Goal: Information Seeking & Learning: Understand process/instructions

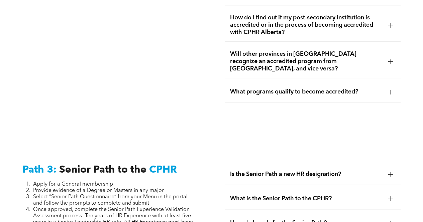
scroll to position [1671, 0]
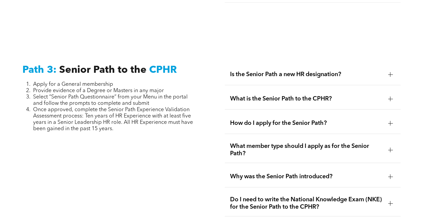
click at [388, 74] on div at bounding box center [390, 74] width 5 height 0
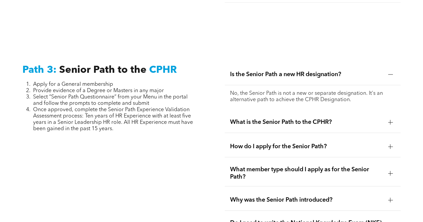
click at [387, 119] on div at bounding box center [390, 122] width 10 height 10
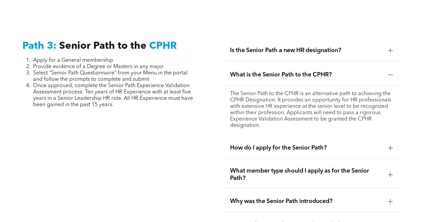
scroll to position [1705, 0]
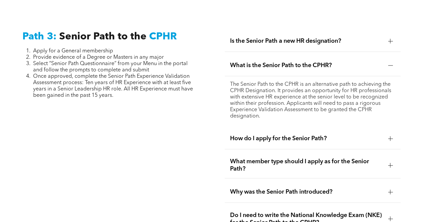
click at [390, 136] on div at bounding box center [390, 138] width 0 height 5
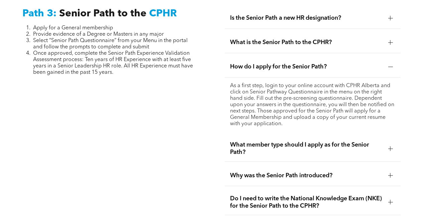
scroll to position [1738, 0]
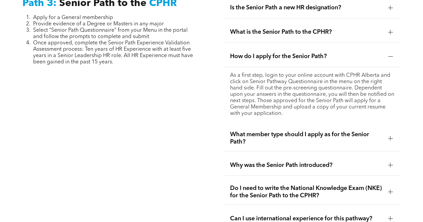
click at [400, 130] on div "What member type should I apply as for the Senior Path?" at bounding box center [313, 139] width 176 height 26
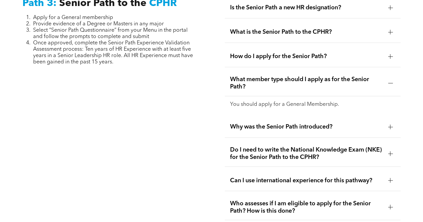
click at [389, 124] on div "Why was the Senior Path introduced?" at bounding box center [313, 127] width 176 height 21
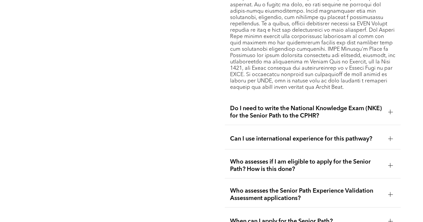
scroll to position [1905, 0]
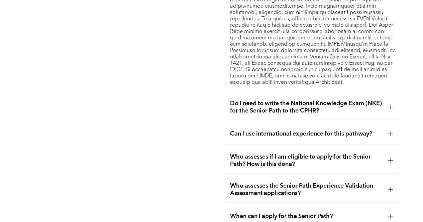
click at [394, 102] on div at bounding box center [390, 107] width 10 height 10
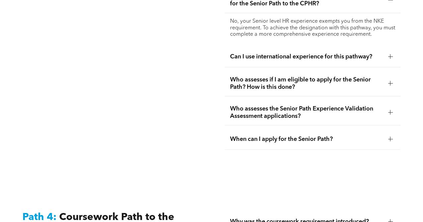
scroll to position [1838, 0]
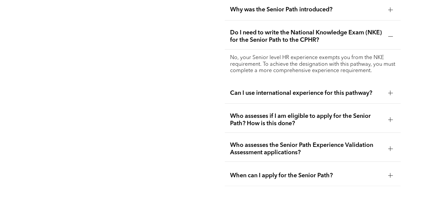
click at [387, 90] on div "Can I use international experience for this pathway?" at bounding box center [313, 93] width 176 height 21
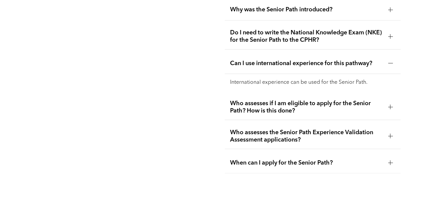
click at [391, 105] on div at bounding box center [390, 107] width 5 height 5
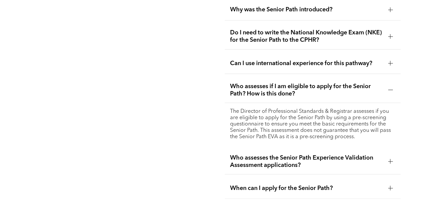
click at [395, 183] on div at bounding box center [390, 188] width 10 height 10
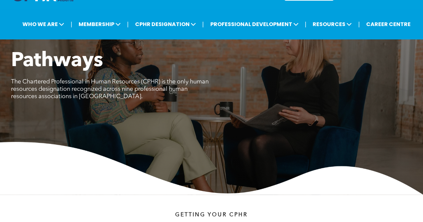
scroll to position [0, 0]
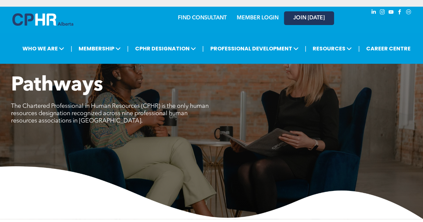
click at [312, 16] on span "JOIN [DATE]" at bounding box center [308, 18] width 31 height 6
click at [310, 17] on span "JOIN [DATE]" at bounding box center [308, 18] width 31 height 6
